Goal: Task Accomplishment & Management: Manage account settings

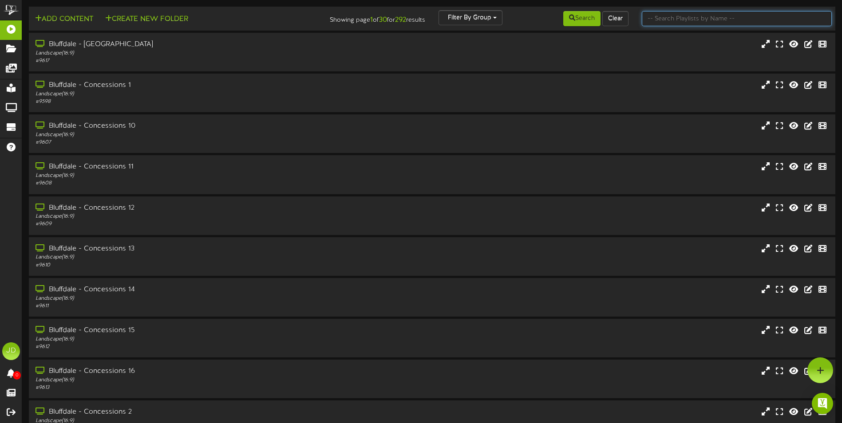
click at [683, 18] on input "text" at bounding box center [737, 18] width 190 height 15
type input "surprise"
click at [583, 24] on button "Search" at bounding box center [581, 18] width 37 height 15
click at [571, 15] on button "Search" at bounding box center [581, 18] width 37 height 15
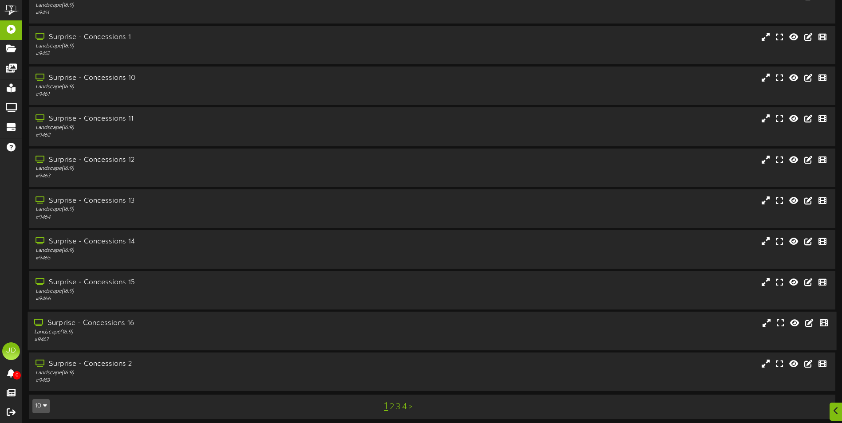
scroll to position [53, 0]
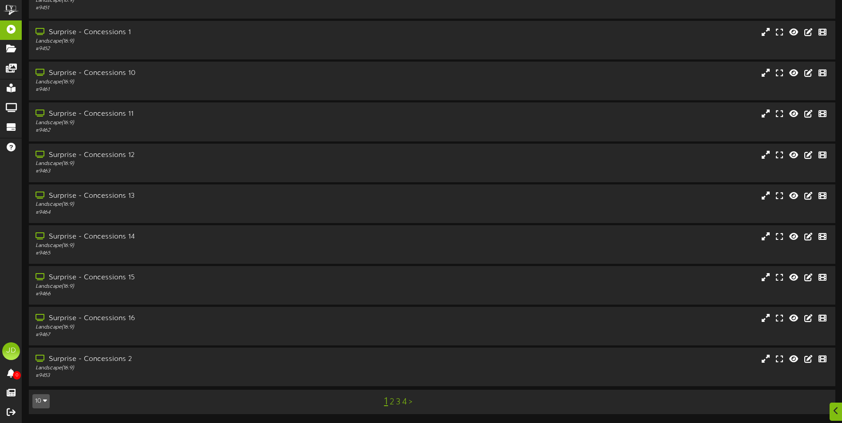
click at [397, 405] on link "3" at bounding box center [398, 403] width 4 height 10
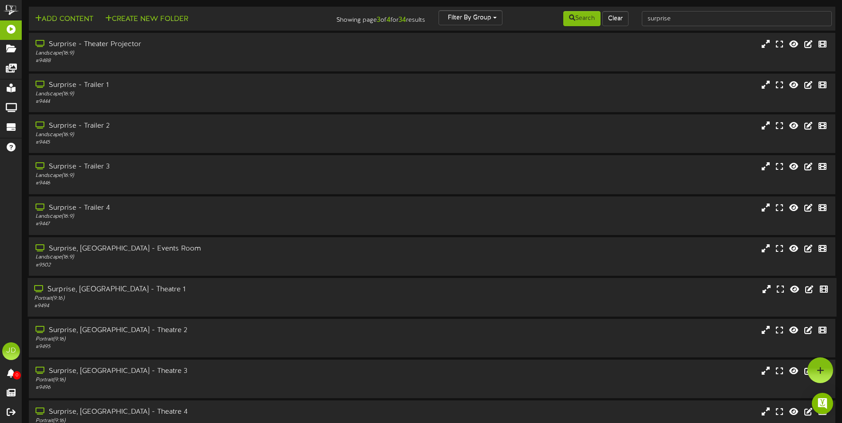
click at [197, 300] on div "Portrait ( 9:16 )" at bounding box center [196, 299] width 324 height 8
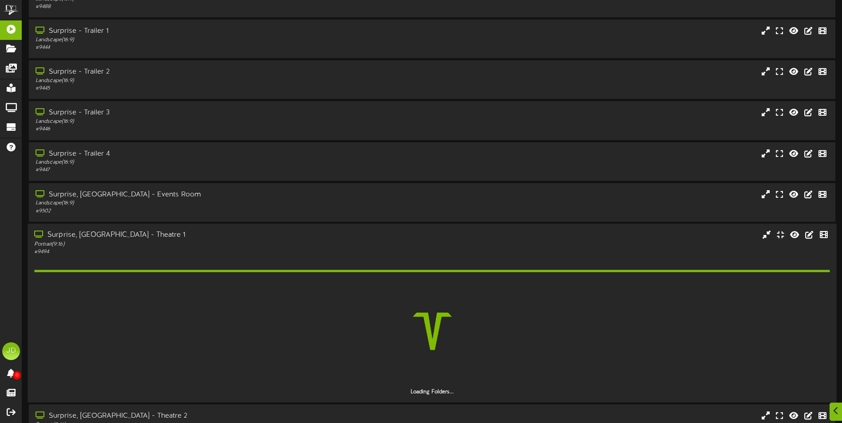
scroll to position [193, 0]
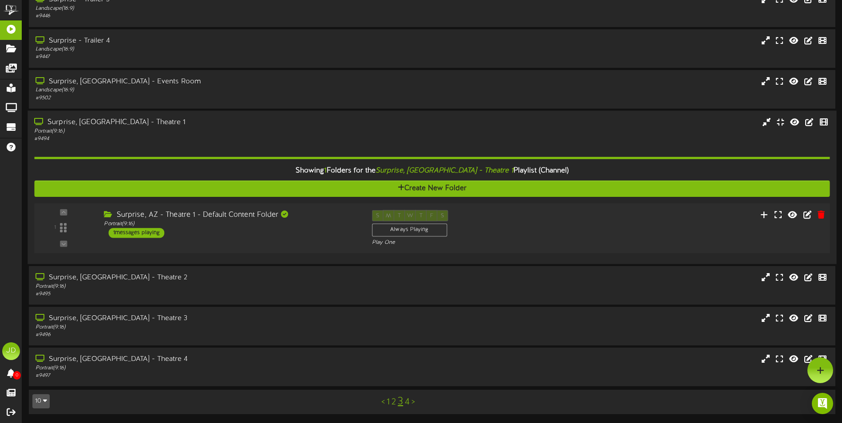
click at [320, 238] on div "Surprise, AZ - Theatre 1 - Default Content Folder Portrait ( 9:16 ) 1 messages …" at bounding box center [231, 224] width 268 height 28
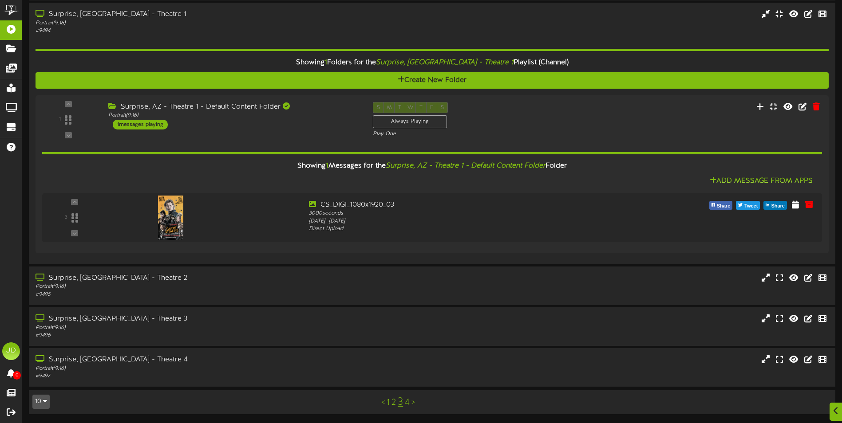
scroll to position [276, 0]
click at [313, 273] on div "Surprise, [GEOGRAPHIC_DATA] - Theatre 2 Portrait ( 9:16 ) # 9495" at bounding box center [432, 285] width 809 height 39
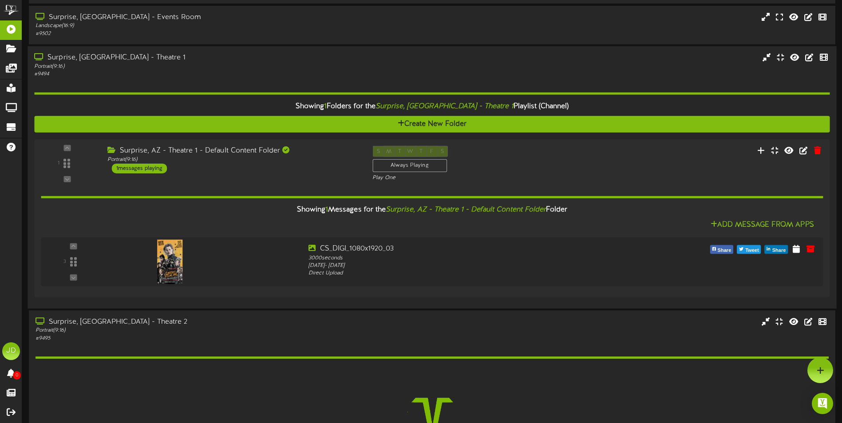
scroll to position [231, 0]
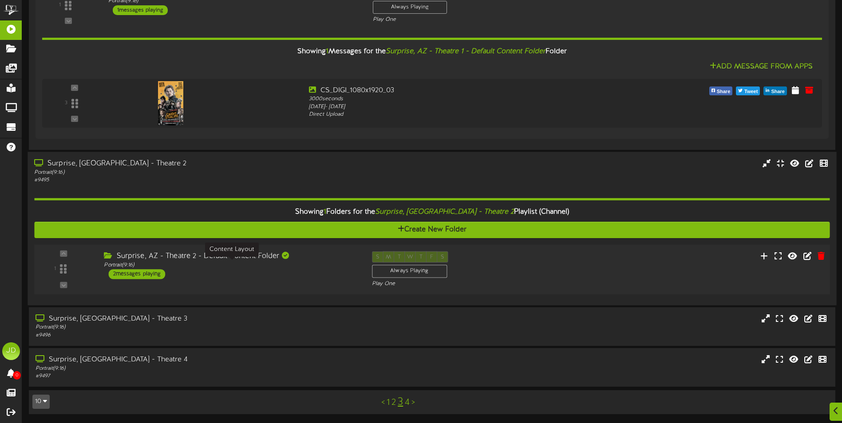
click at [289, 293] on div "1 Portrait ( )" at bounding box center [431, 270] width 803 height 50
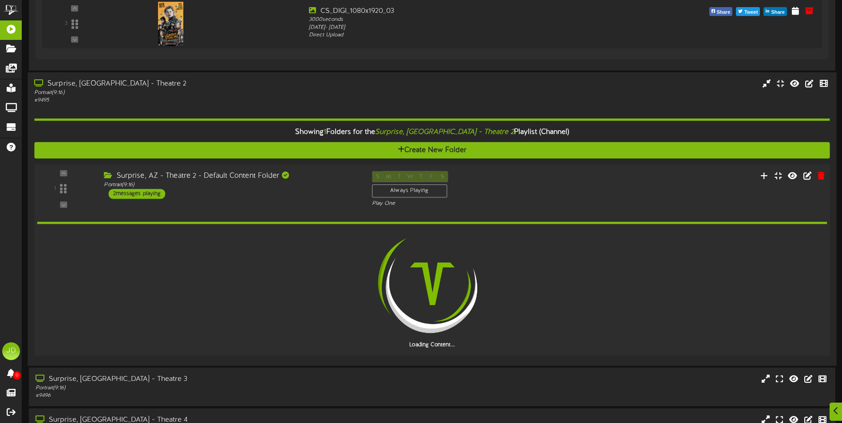
scroll to position [530, 0]
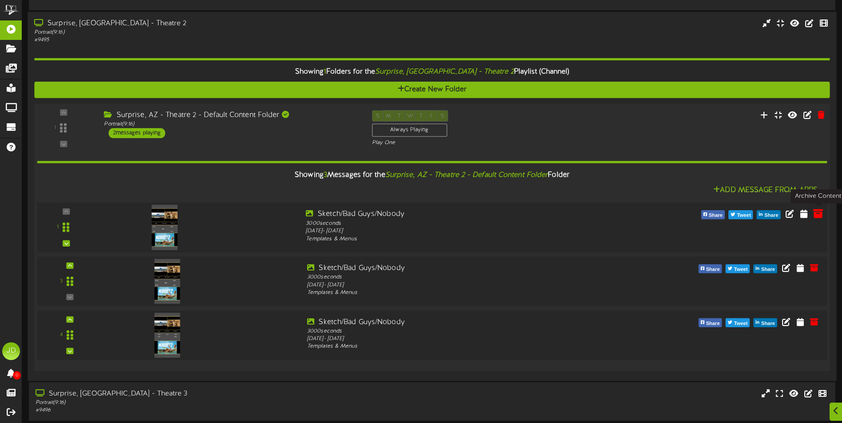
click at [817, 214] on icon at bounding box center [818, 214] width 10 height 10
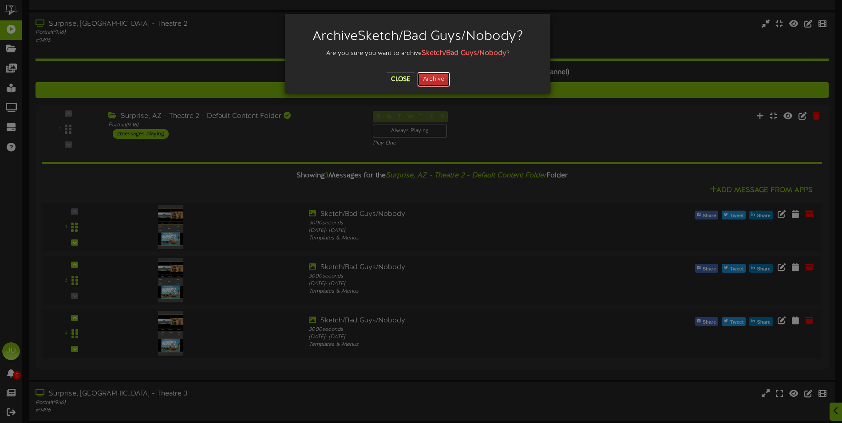
click at [435, 79] on button "Archive" at bounding box center [433, 79] width 33 height 15
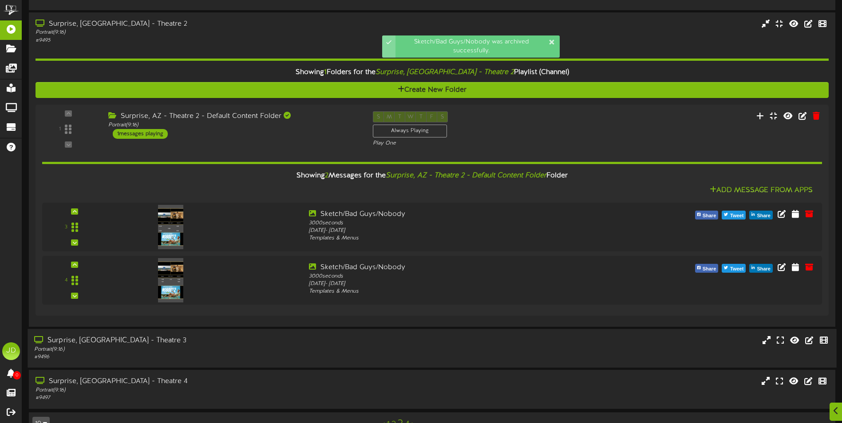
click at [281, 316] on div "1 Portrait ( )" at bounding box center [432, 210] width 793 height 211
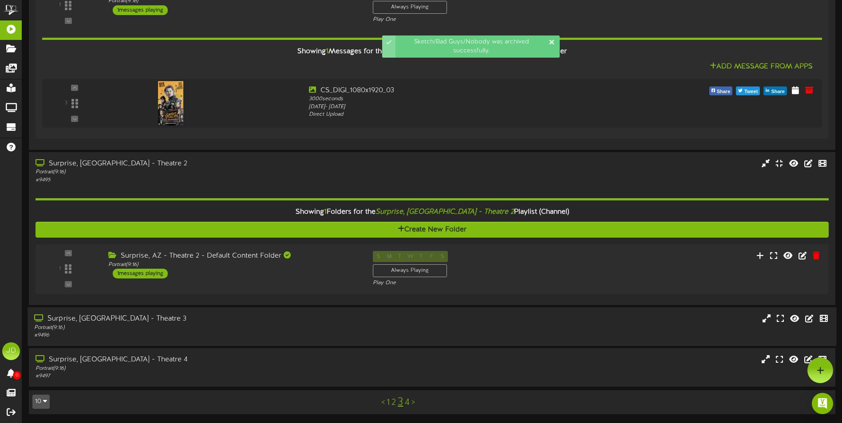
click at [284, 321] on div "Surprise, AZ - Theatre 3" at bounding box center [196, 319] width 324 height 10
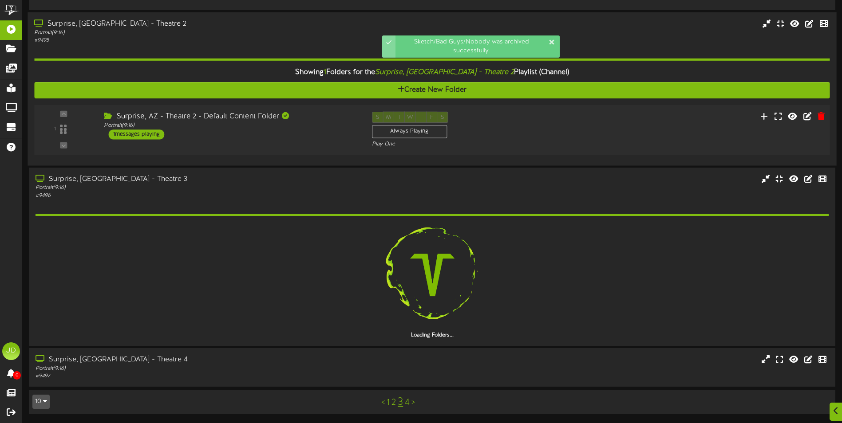
click at [273, 152] on div "1 Portrait ( )" at bounding box center [431, 130] width 803 height 50
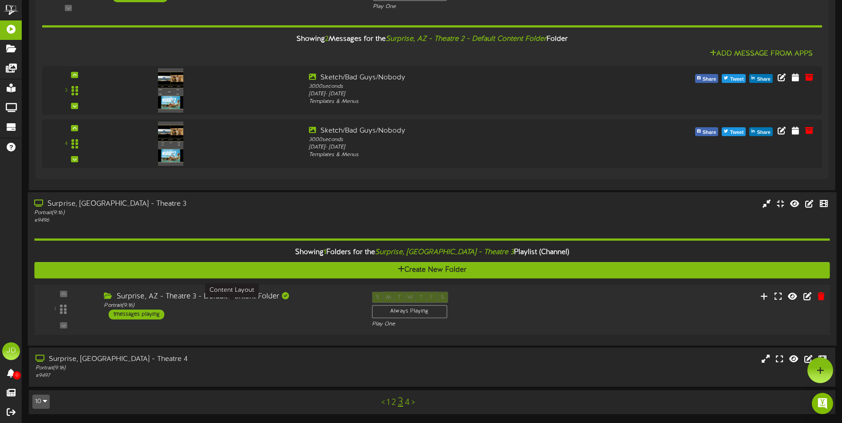
click at [334, 313] on div "Surprise, AZ - Theatre 3 - Default Content Folder Portrait ( 9:16 ) 1 messages …" at bounding box center [231, 306] width 268 height 28
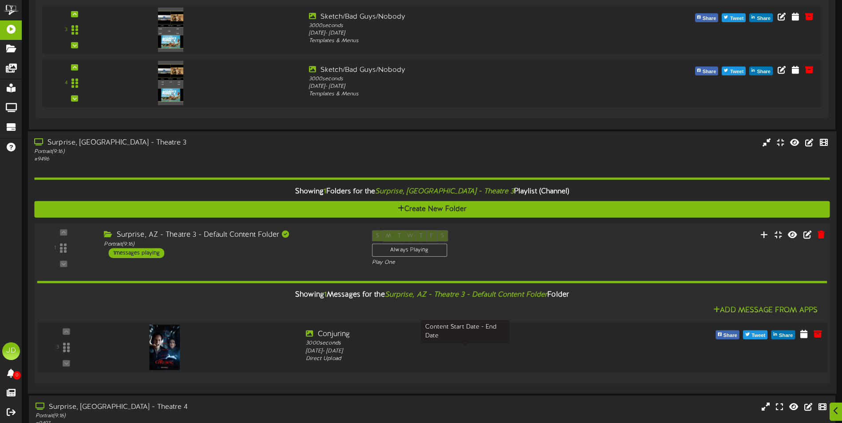
scroll to position [776, 0]
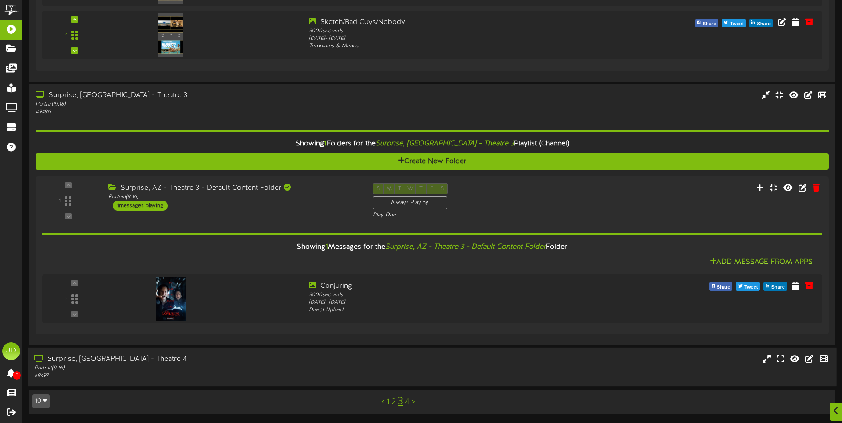
click at [314, 362] on div "Surprise, AZ - Theatre 4" at bounding box center [196, 360] width 324 height 10
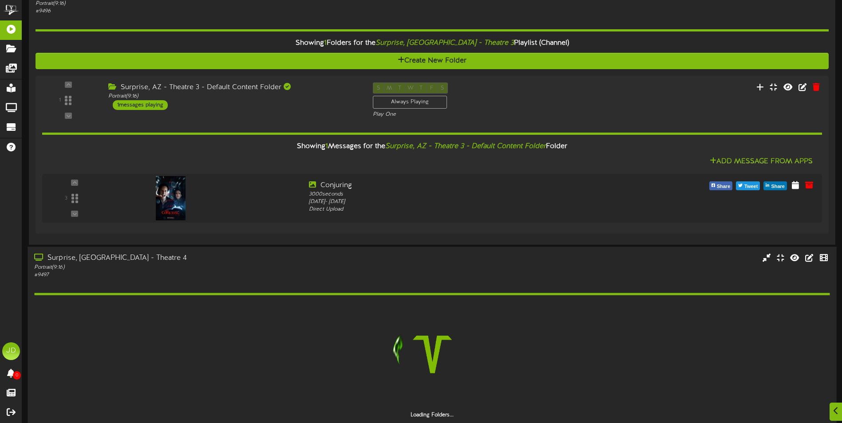
scroll to position [915, 0]
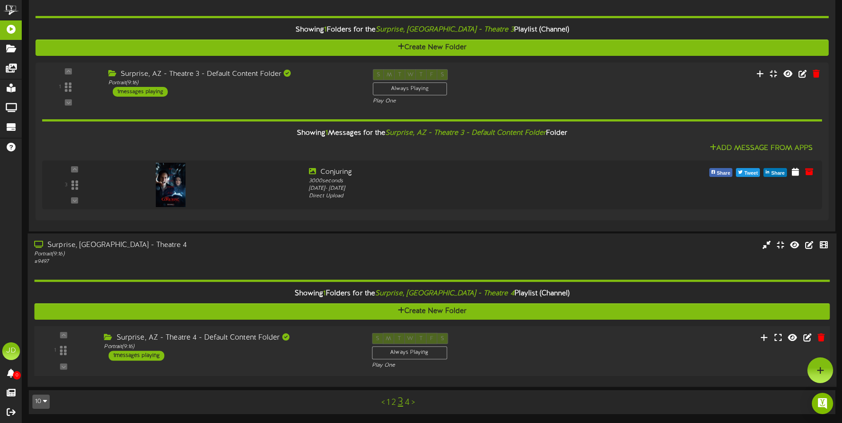
click at [334, 359] on div "Surprise, AZ - Theatre 4 - Default Content Folder Portrait ( 9:16 ) 1 messages …" at bounding box center [231, 347] width 268 height 28
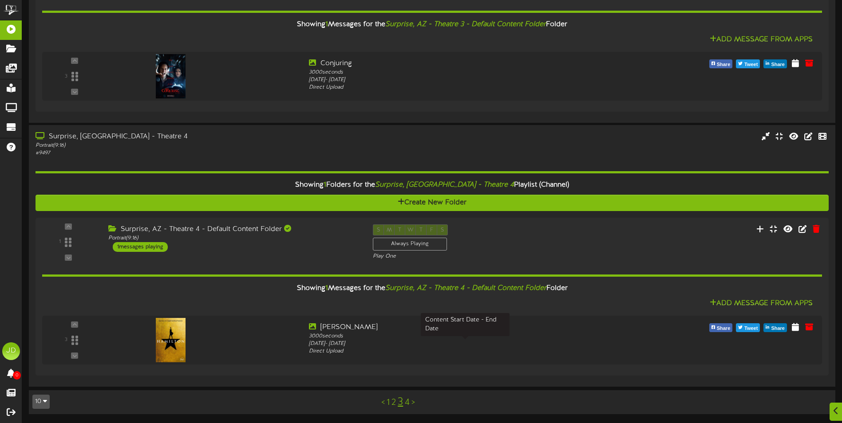
scroll to position [998, 0]
click at [408, 406] on link "4" at bounding box center [407, 403] width 5 height 10
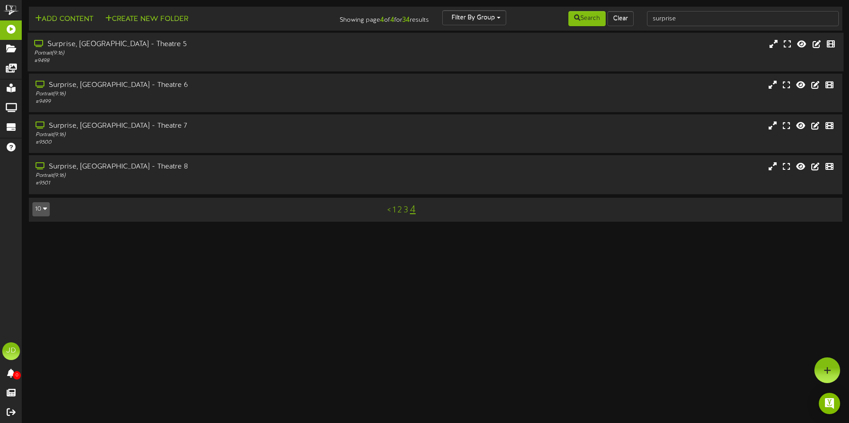
click at [133, 55] on div "Portrait ( 9:16 )" at bounding box center [197, 54] width 327 height 8
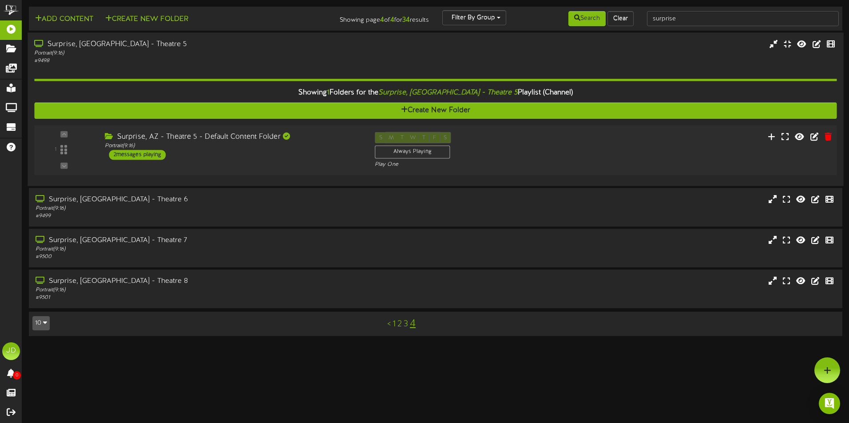
click at [294, 168] on div "1 ( 9:16" at bounding box center [435, 150] width 810 height 36
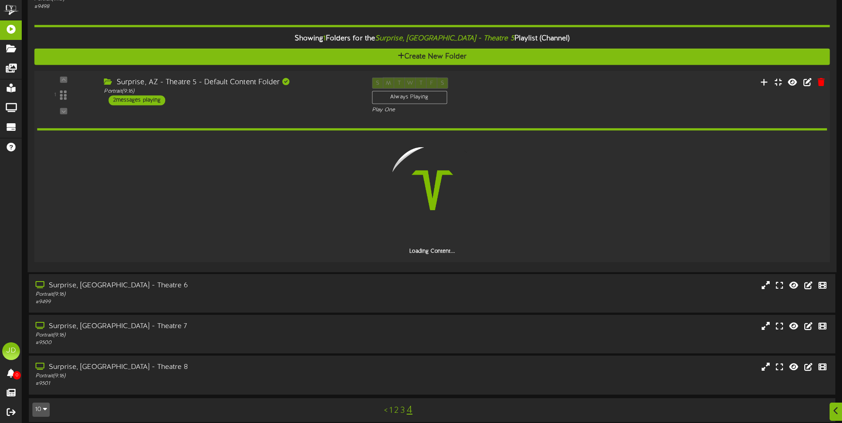
scroll to position [62, 0]
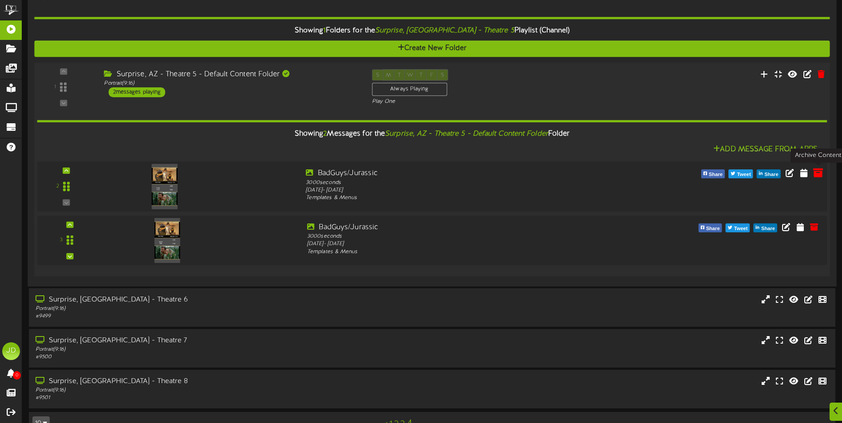
click at [817, 175] on icon at bounding box center [818, 173] width 10 height 10
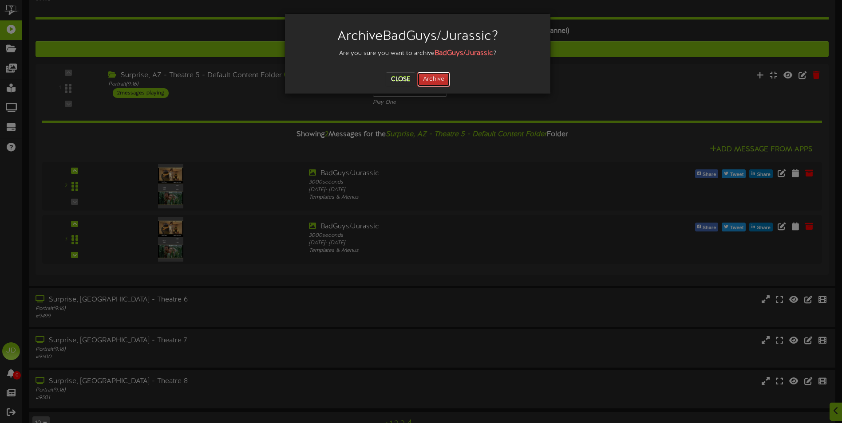
click at [427, 85] on button "Archive" at bounding box center [433, 79] width 33 height 15
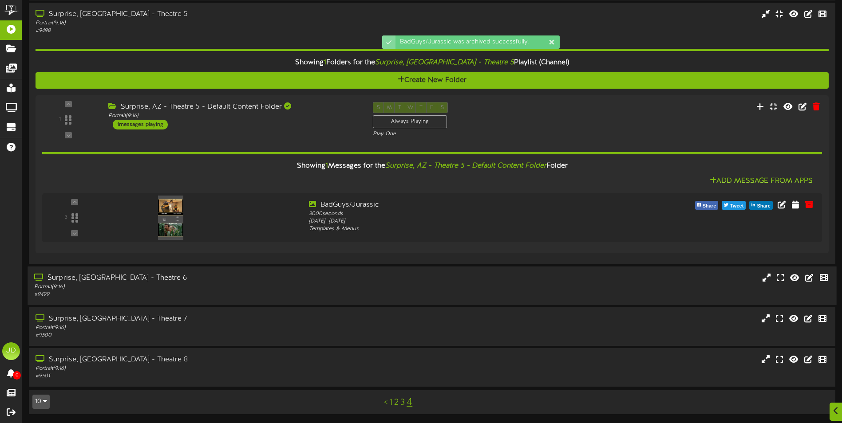
click at [261, 293] on div "# 9499" at bounding box center [196, 295] width 324 height 8
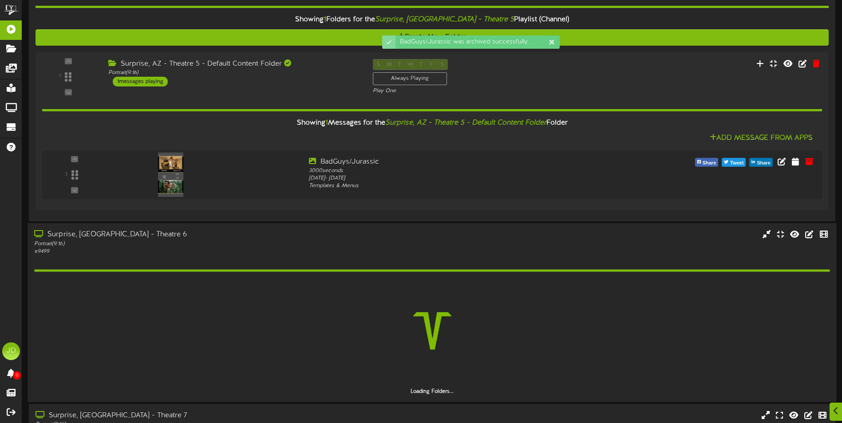
scroll to position [170, 0]
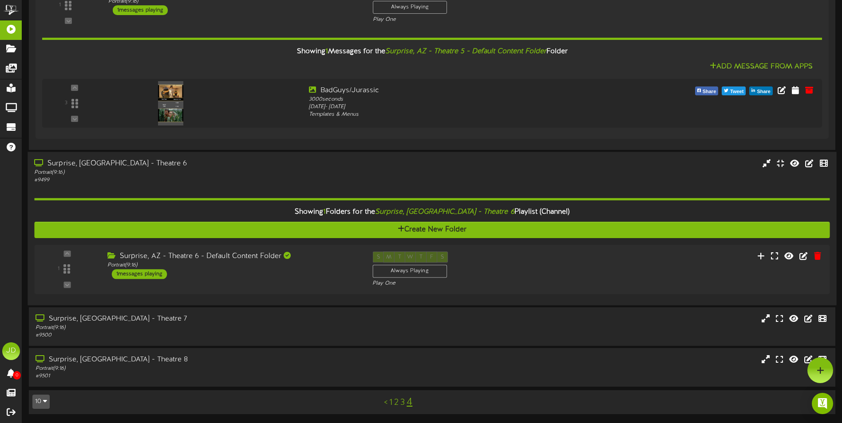
click at [324, 273] on div "Surprise, AZ - Theatre 6 - Default Content Folder Portrait ( 9:16 ) 1 messages …" at bounding box center [233, 266] width 265 height 28
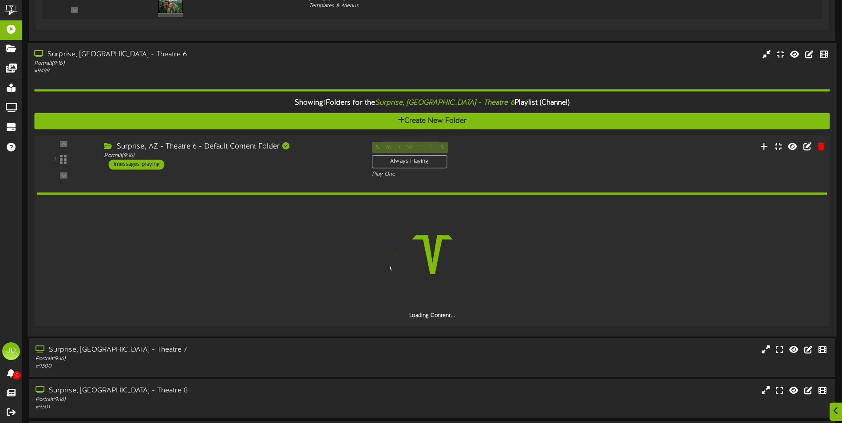
scroll to position [257, 0]
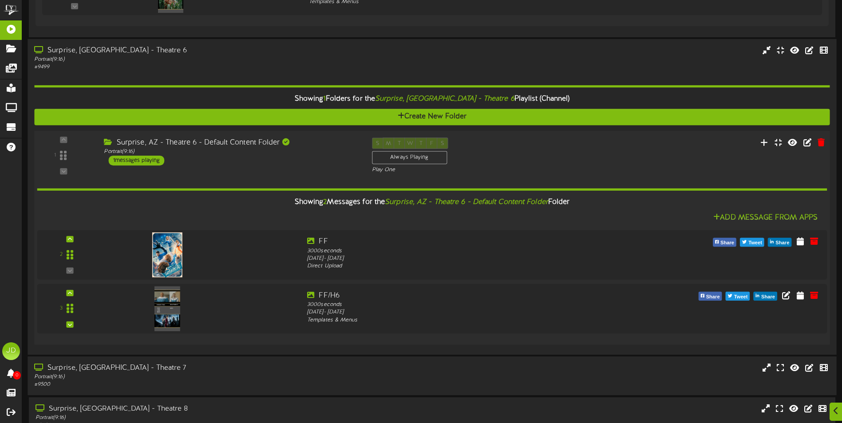
click at [303, 365] on div "Surprise, AZ - Theatre 7" at bounding box center [196, 368] width 324 height 10
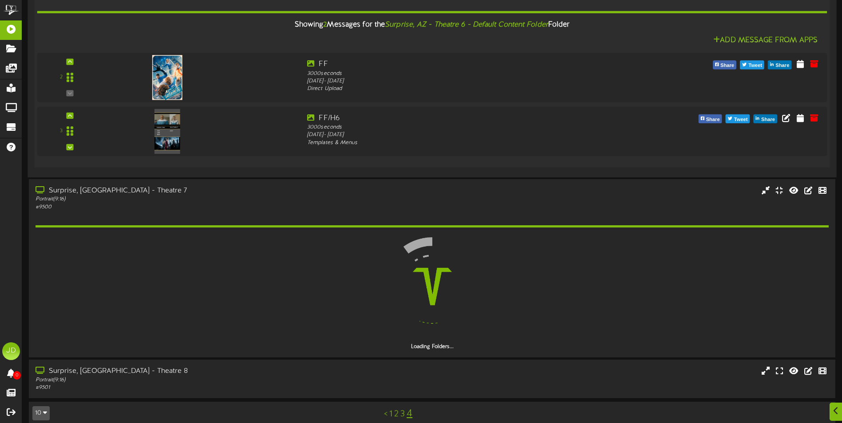
scroll to position [421, 0]
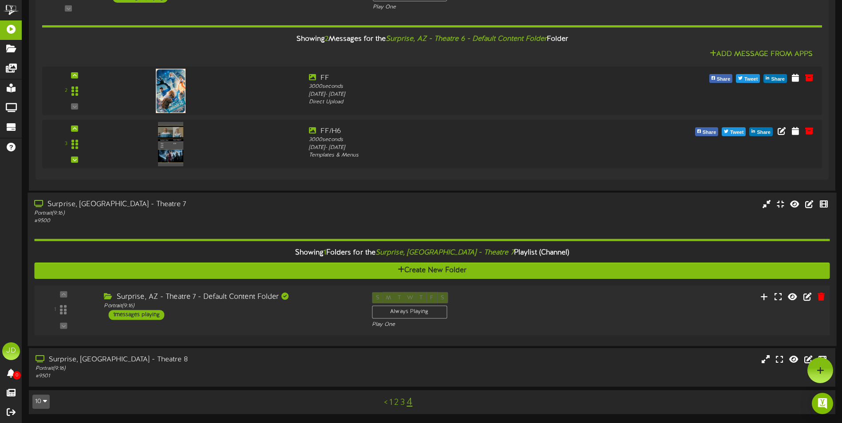
click at [336, 300] on div "Surprise, AZ - Theatre 7 - Default Content Folder" at bounding box center [231, 297] width 254 height 10
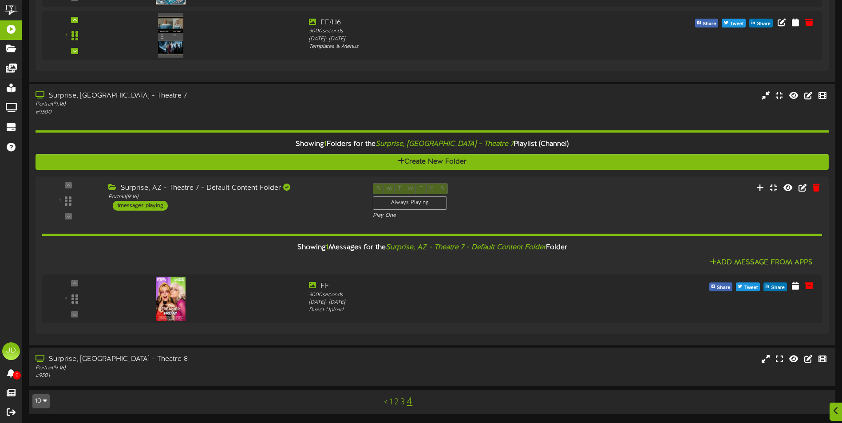
scroll to position [530, 0]
click at [308, 372] on div "Portrait ( 9:16 )" at bounding box center [196, 369] width 324 height 8
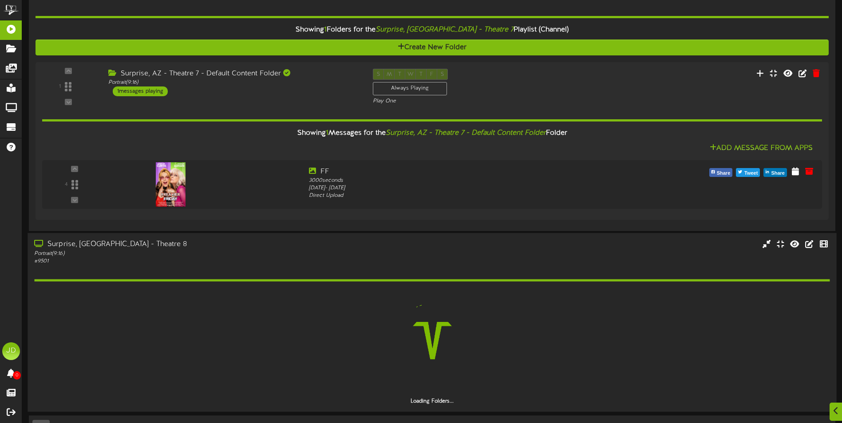
scroll to position [670, 0]
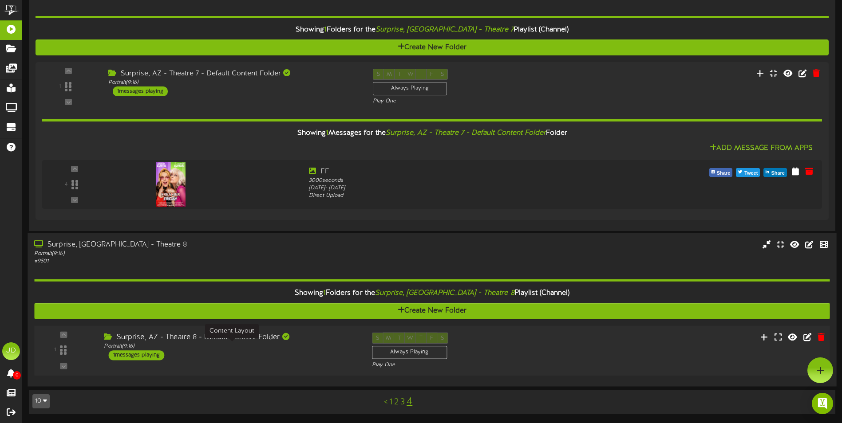
click at [300, 352] on div "Surprise, AZ - Theatre 8 - Default Content Folder Portrait ( 9:16 ) 1 messages …" at bounding box center [231, 347] width 268 height 28
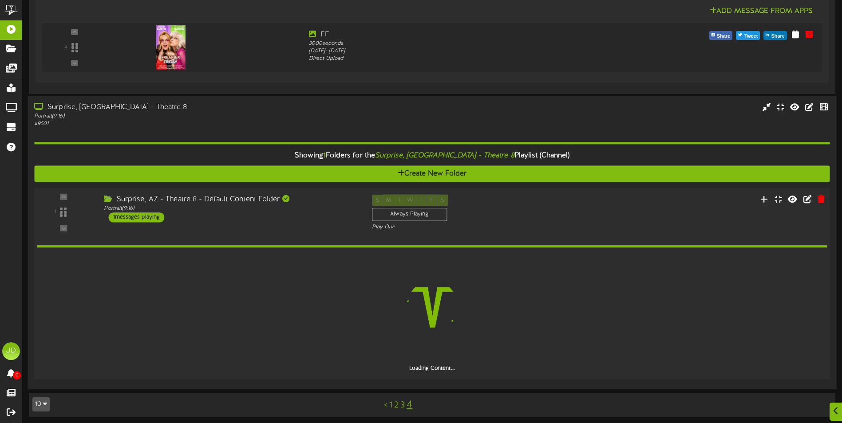
scroll to position [753, 0]
